Goal: Navigation & Orientation: Find specific page/section

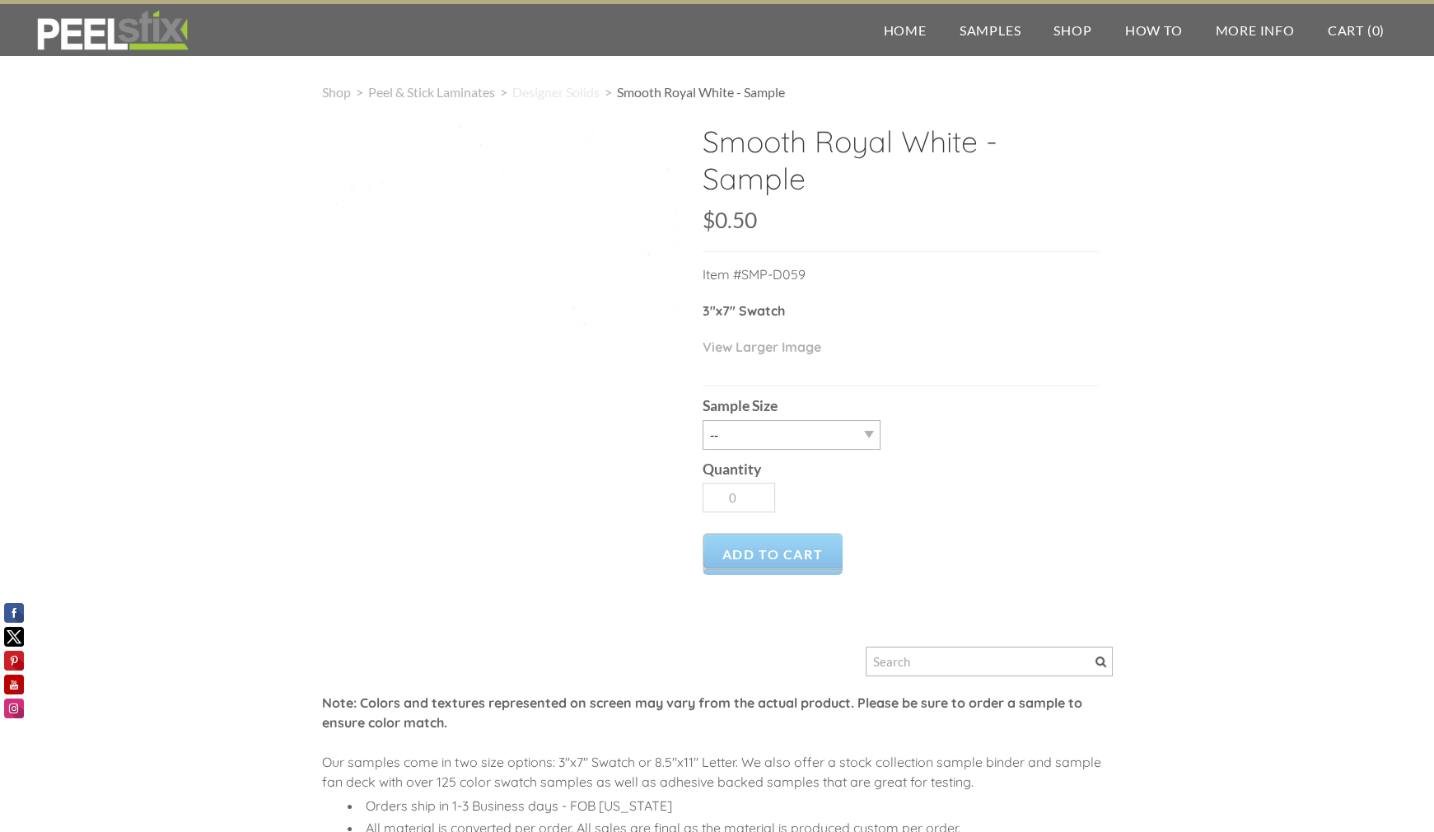
click at [585, 98] on span "Designer Solids" at bounding box center [555, 92] width 87 height 16
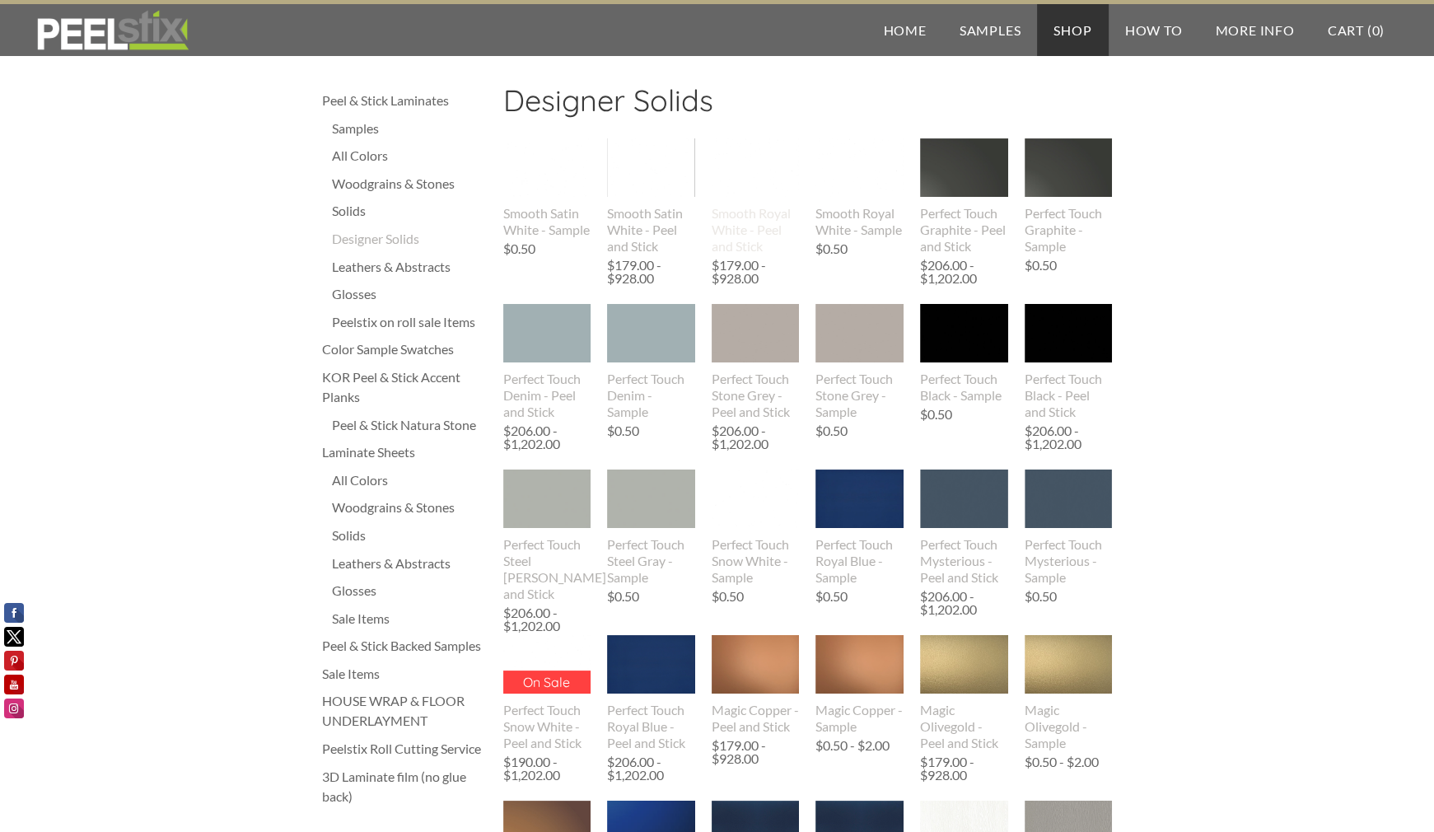
click at [744, 172] on img at bounding box center [755, 167] width 88 height 58
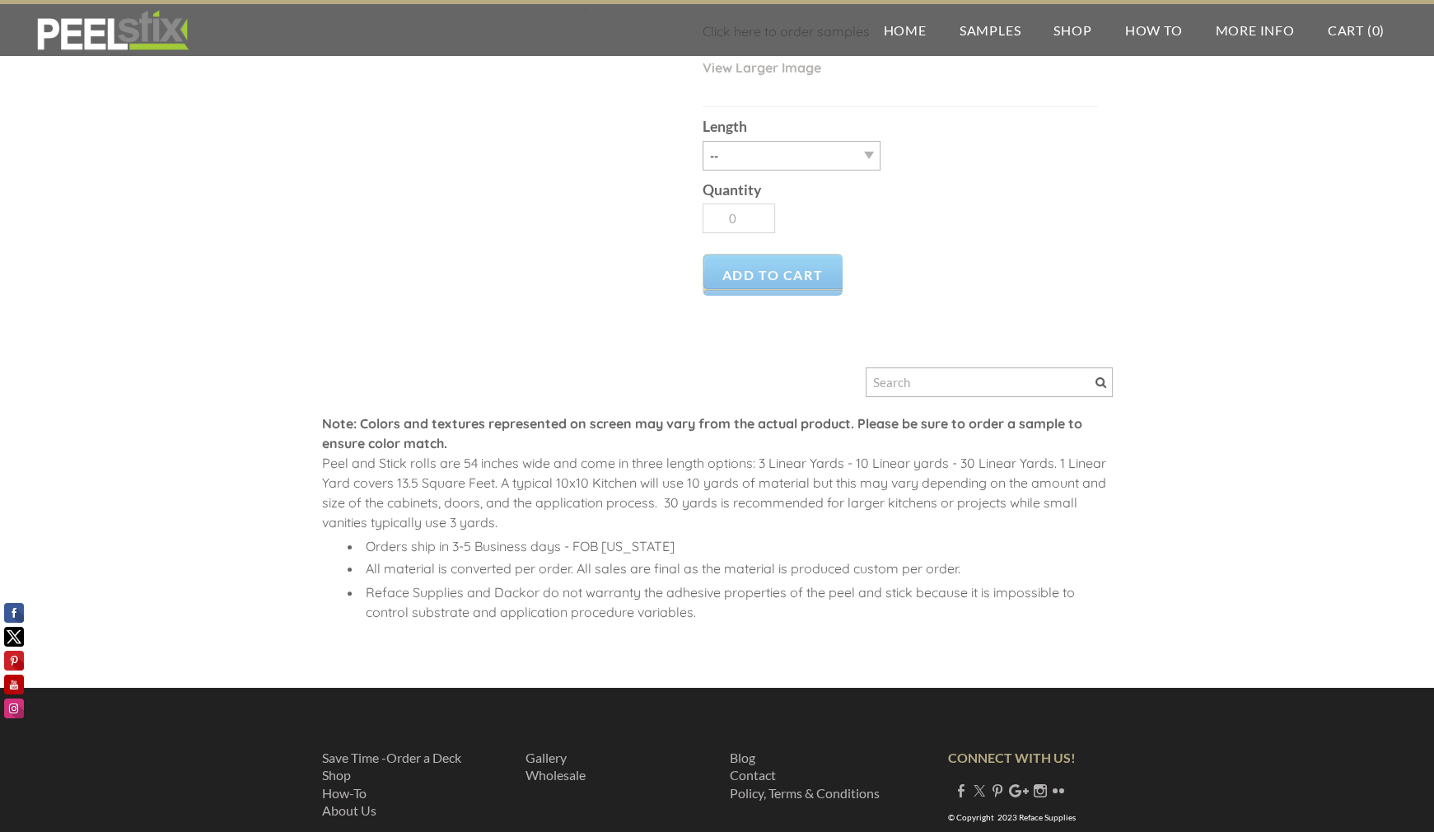
scroll to position [370, 0]
